Goal: Contribute content: Add original content to the website for others to see

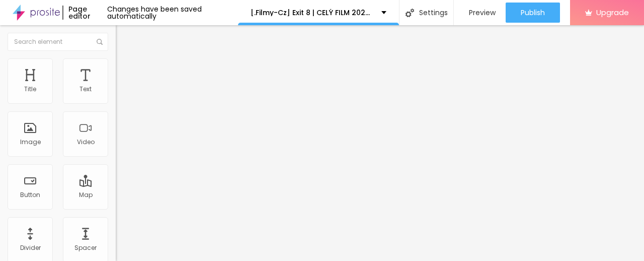
click at [116, 87] on span "Add image" at bounding box center [136, 82] width 41 height 9
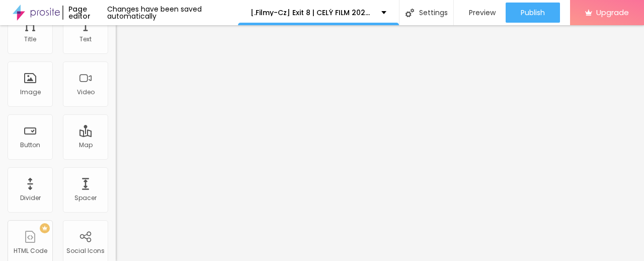
drag, startPoint x: 54, startPoint y: 222, endPoint x: 0, endPoint y: 224, distance: 54.4
click at [116, 180] on div "Change image Image description (Alt) Align Aspect Ratio Original Cinema 16:9 De…" at bounding box center [174, 104] width 116 height 151
paste input "cinevibes.fun/sk/movie/1408208/Exit-8.alboom"
type input "https://cinevibes.fun/sk/movie/1408208/Exit-8.alboom"
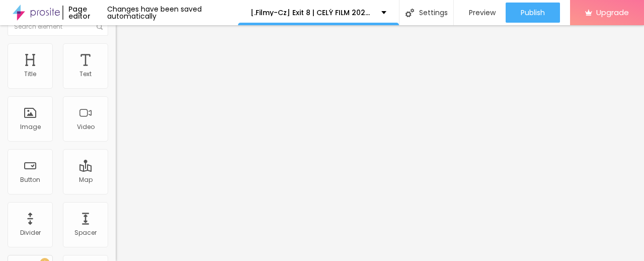
scroll to position [0, 0]
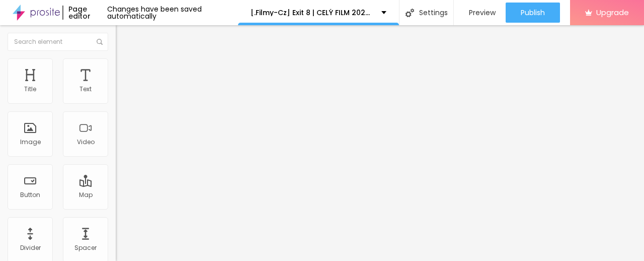
click at [123, 39] on img "button" at bounding box center [127, 37] width 8 height 8
click at [34, 76] on div "Title" at bounding box center [30, 80] width 45 height 45
click at [116, 95] on input "Click me" at bounding box center [176, 89] width 121 height 10
paste input "✅ » Sledujte ➤ ► Exit 8 (2025) — Film Onlin"
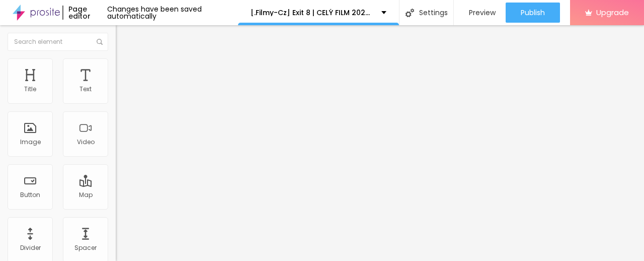
type input "✅ » Sledujte ➤ ► Exit 8 (2025) — Film Online"
click at [116, 120] on img at bounding box center [119, 116] width 7 height 7
click at [116, 207] on input "https://" at bounding box center [176, 202] width 121 height 10
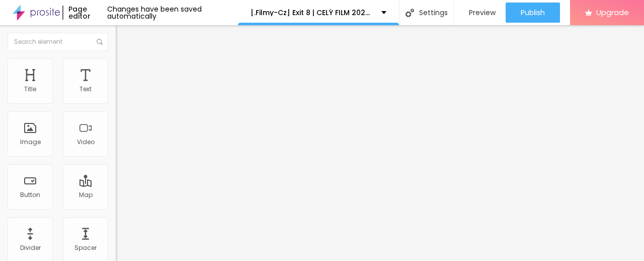
type input "https://cinevibes.fun/sk/movie/1408208/Exit-8.alboom"
click at [116, 207] on input "https://cinevibes.fun/sk/movie/1408208/Exit-8.alboom" at bounding box center [176, 202] width 121 height 10
click at [116, 38] on button "Edit Button" at bounding box center [174, 36] width 116 height 23
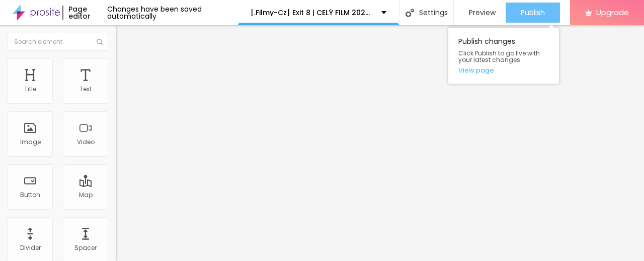
click at [530, 12] on span "Publish" at bounding box center [533, 13] width 24 height 8
click at [470, 70] on link "View page" at bounding box center [503, 70] width 91 height 7
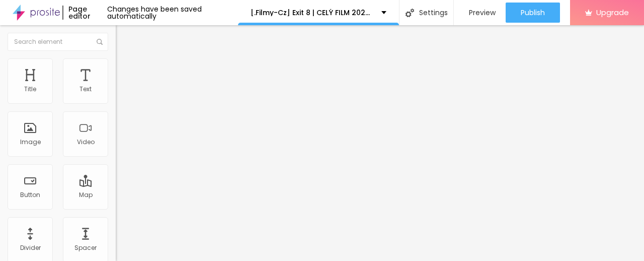
click at [37, 11] on img at bounding box center [36, 12] width 47 height 25
